Goal: Information Seeking & Learning: Find specific fact

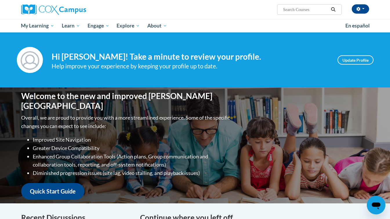
click at [295, 11] on input "Search..." at bounding box center [306, 9] width 46 height 7
click at [323, 12] on input "developmentsal" at bounding box center [306, 9] width 46 height 7
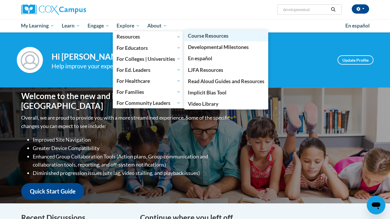
type input "developmentsal"
click at [196, 34] on span "Course Resources" at bounding box center [208, 36] width 41 height 6
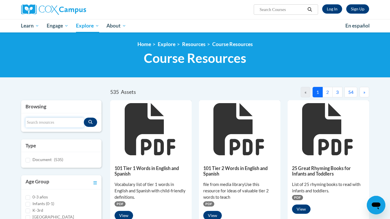
click at [40, 122] on input "Search resources" at bounding box center [55, 123] width 59 height 10
type input "developmental profile checklist"
click at [91, 123] on icon "Search resources" at bounding box center [91, 122] width 4 height 4
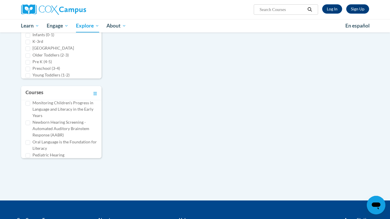
scroll to position [163, 0]
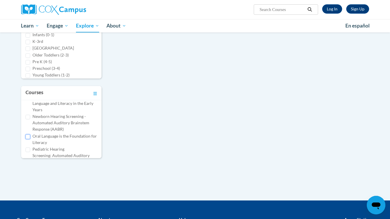
click at [28, 136] on input "Oral Language is the Foundation for Literacy" at bounding box center [28, 137] width 5 height 5
checkbox input "true"
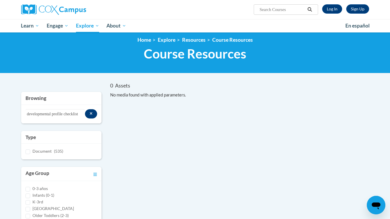
scroll to position [0, 0]
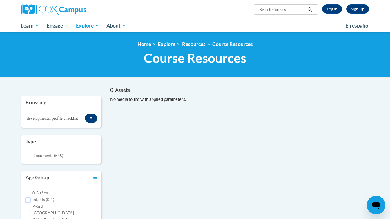
click at [28, 200] on input "Infants (0-1)" at bounding box center [28, 200] width 5 height 5
checkbox input "true"
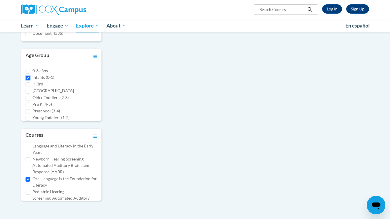
scroll to position [132, 0]
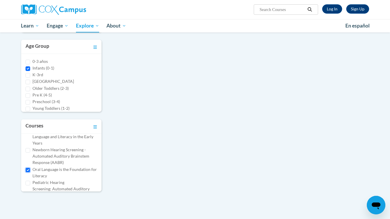
click at [28, 169] on input "Oral Language is the Foundation for Literacy" at bounding box center [28, 170] width 5 height 5
checkbox input "false"
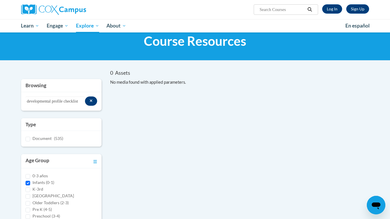
scroll to position [0, 0]
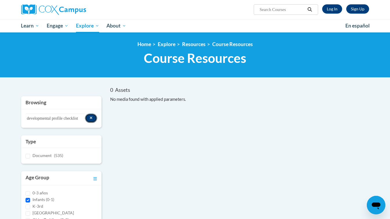
click at [94, 117] on button "Search resources" at bounding box center [91, 118] width 12 height 9
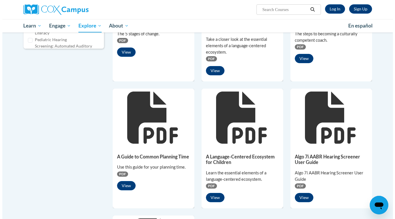
scroll to position [278, 0]
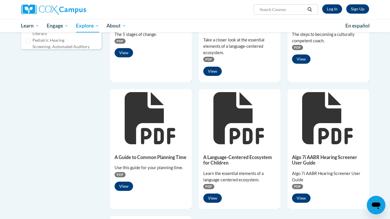
click at [144, 131] on icon at bounding box center [150, 118] width 50 height 52
click at [123, 189] on button "View" at bounding box center [124, 186] width 19 height 9
